Goal: Task Accomplishment & Management: Use online tool/utility

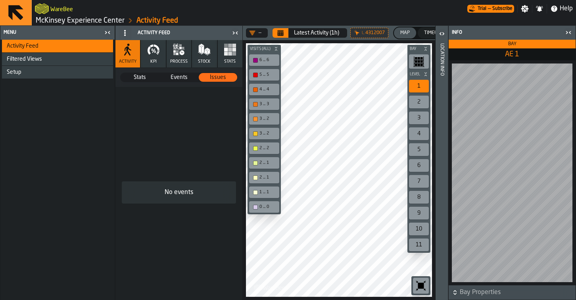
click at [567, 30] on icon "button-toggle-Close me" at bounding box center [569, 33] width 10 height 10
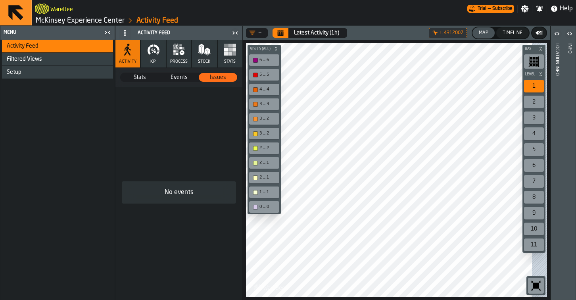
click at [567, 30] on icon "button-toggle-Open" at bounding box center [570, 34] width 10 height 10
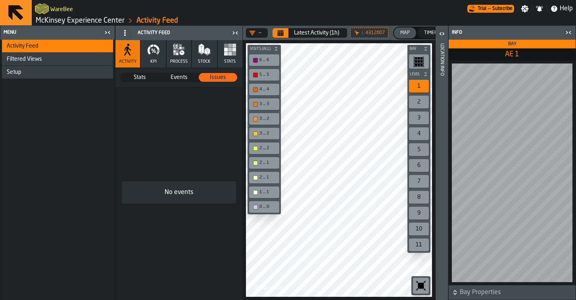
click at [76, 14] on div "WareBee" at bounding box center [251, 9] width 433 height 14
click at [89, 21] on link "McKinsey Experience Center" at bounding box center [80, 20] width 89 height 9
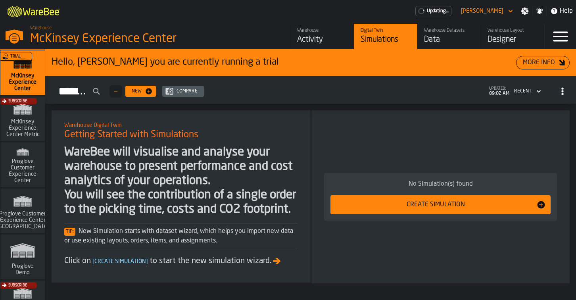
click at [515, 40] on div "Designer" at bounding box center [513, 39] width 50 height 11
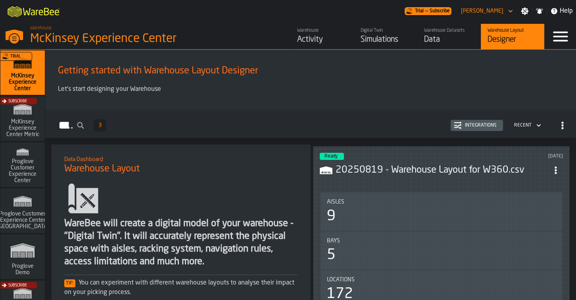
click at [467, 159] on header "Ready [DATE] 20250819 - Warehouse Layout for W360.csv" at bounding box center [441, 169] width 243 height 32
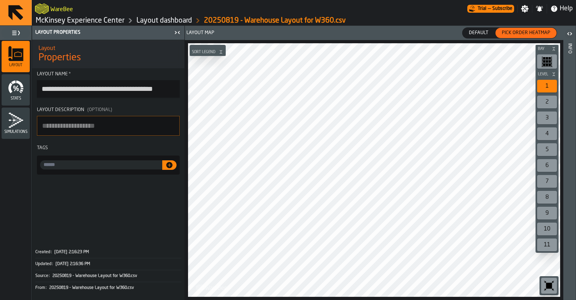
click at [556, 62] on div "button-toolbar-undefined" at bounding box center [548, 61] width 20 height 14
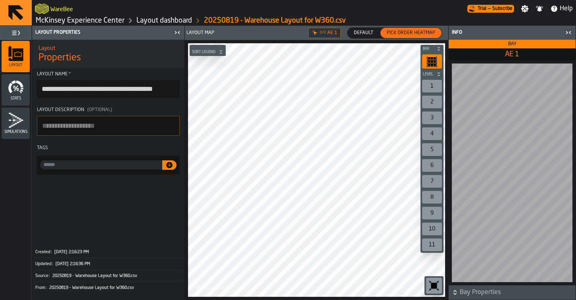
drag, startPoint x: 451, startPoint y: 34, endPoint x: 387, endPoint y: 38, distance: 64.4
click at [392, 39] on main "**********" at bounding box center [288, 163] width 576 height 274
click at [372, 36] on span "Default" at bounding box center [364, 32] width 26 height 7
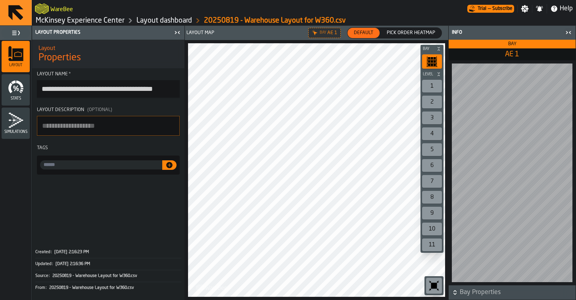
click at [468, 61] on div at bounding box center [512, 172] width 127 height 225
click at [445, 219] on main "**********" at bounding box center [288, 163] width 576 height 274
click at [166, 21] on link "Layout dashboard" at bounding box center [165, 20] width 56 height 9
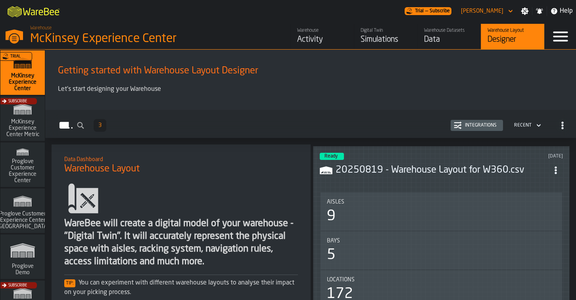
click at [401, 175] on header "Ready [DATE] 20250819 - Warehouse Layout for W360.csv" at bounding box center [441, 169] width 243 height 32
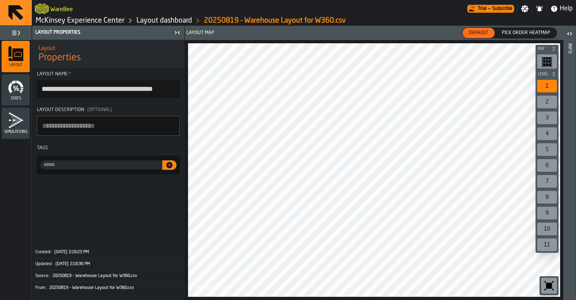
click at [545, 55] on div "button-toolbar-undefined" at bounding box center [548, 61] width 20 height 14
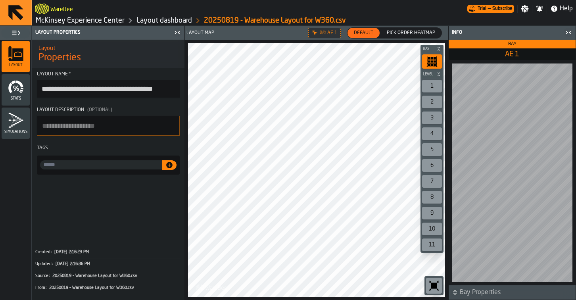
click at [449, 35] on div "Info Bay AE 1 Bay Properties" at bounding box center [513, 163] width 128 height 274
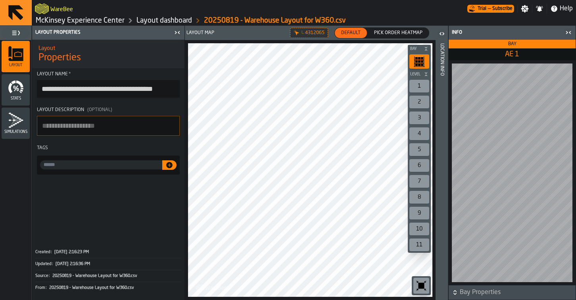
click at [427, 279] on icon "button-toolbar-undefined" at bounding box center [421, 285] width 13 height 13
click at [426, 280] on icon "button-toolbar-undefined" at bounding box center [421, 285] width 13 height 13
click at [576, 266] on html "**********" at bounding box center [288, 150] width 576 height 300
click at [510, 42] on span "Bay" at bounding box center [513, 44] width 8 height 5
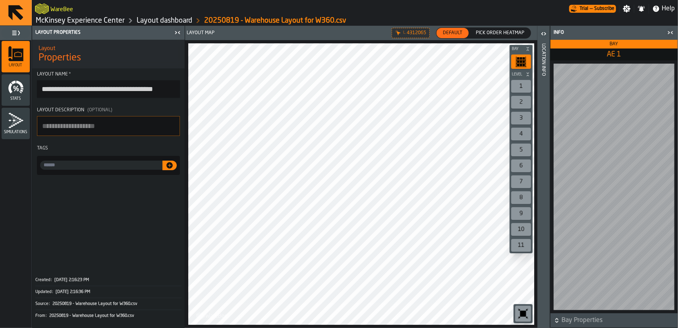
click at [576, 300] on span "Bay Properties" at bounding box center [618, 320] width 114 height 10
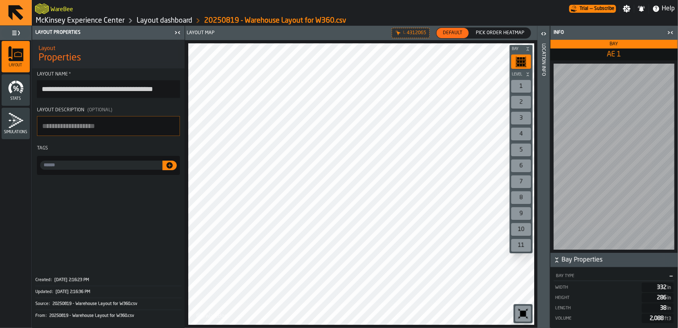
click at [576, 274] on span "—" at bounding box center [670, 276] width 3 height 6
click at [552, 57] on div "AE 1" at bounding box center [613, 54] width 127 height 12
click at [576, 179] on div at bounding box center [613, 156] width 127 height 192
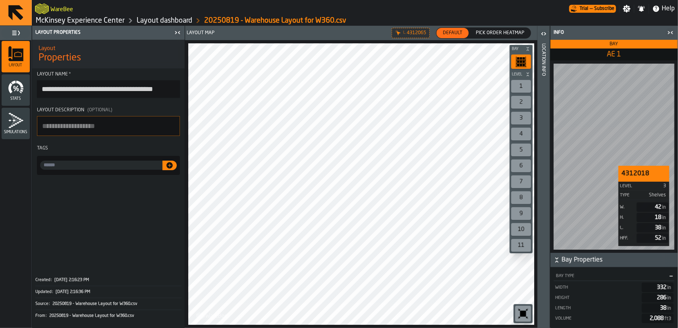
click at [576, 164] on div "4312018 Level 3 Type Shelves W. 42 in H. 18 in L. 38 in HFF. 52 in" at bounding box center [613, 156] width 127 height 192
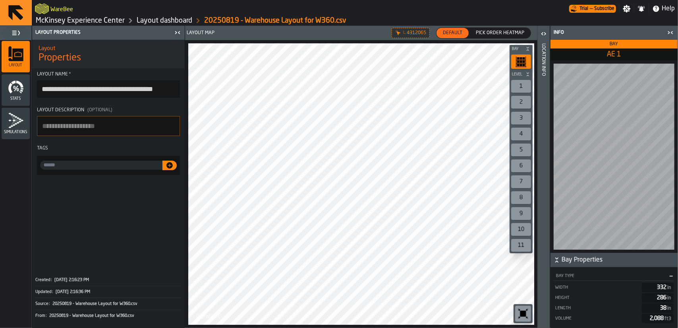
click at [569, 49] on div "AE 1" at bounding box center [613, 54] width 127 height 12
drag, startPoint x: 568, startPoint y: 62, endPoint x: 560, endPoint y: 62, distance: 7.9
click at [560, 62] on div at bounding box center [613, 156] width 127 height 192
click at [557, 262] on icon "button-" at bounding box center [557, 260] width 8 height 8
